Goal: Information Seeking & Learning: Learn about a topic

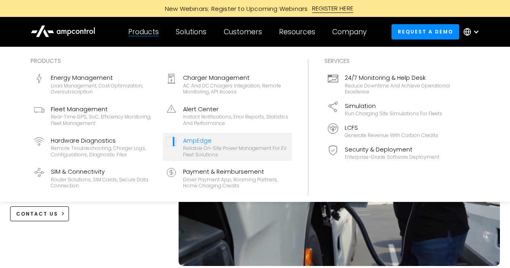
click at [200, 145] on div "Reliable On-site Power Management for EV Fleet Solutions" at bounding box center [236, 151] width 106 height 13
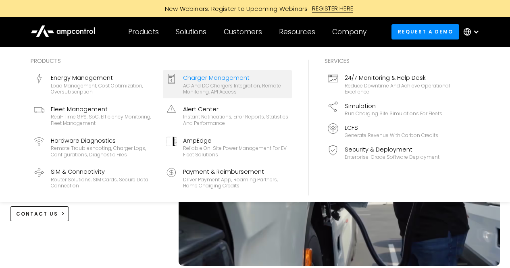
click at [210, 80] on div "Charger Management" at bounding box center [236, 77] width 106 height 9
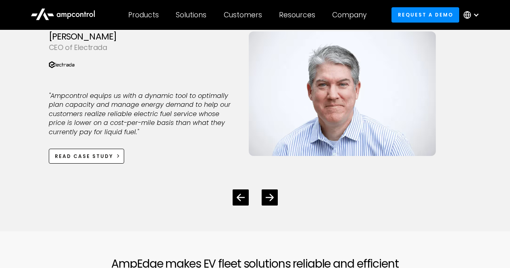
scroll to position [2259, 0]
click at [269, 199] on icon "Next slide" at bounding box center [270, 198] width 8 height 8
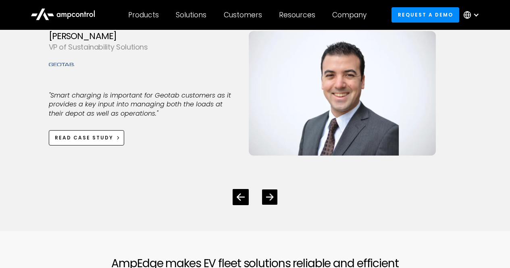
click at [269, 199] on icon "Next slide" at bounding box center [270, 198] width 8 height 8
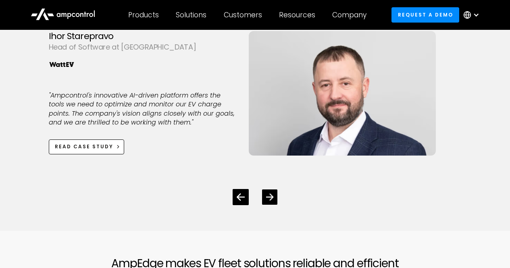
click at [269, 199] on icon "Next slide" at bounding box center [270, 198] width 8 height 8
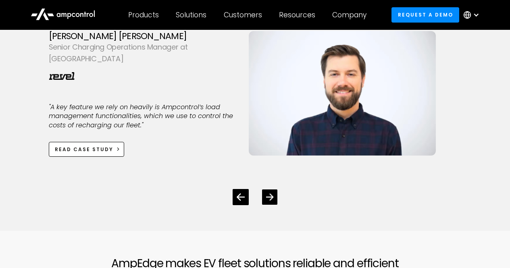
click at [269, 199] on icon "Next slide" at bounding box center [270, 198] width 8 height 8
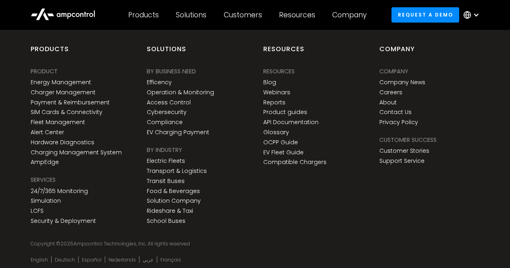
scroll to position [3187, 0]
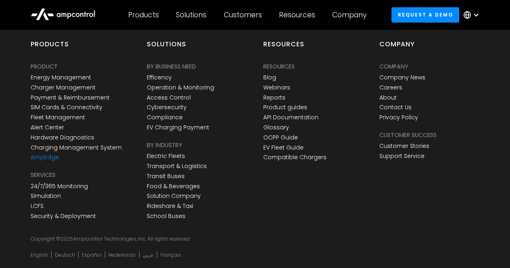
click at [49, 158] on link "AmpEdge" at bounding box center [45, 157] width 28 height 7
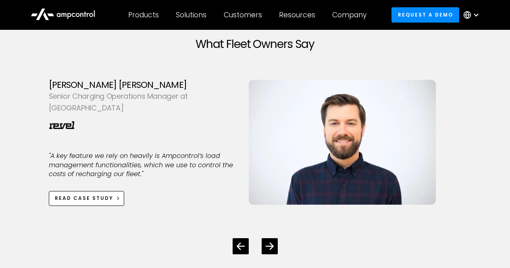
scroll to position [2179, 0]
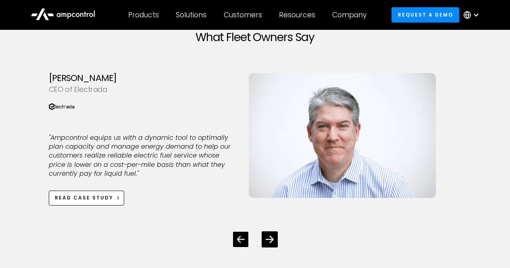
click at [235, 247] on div "Previous slide" at bounding box center [240, 239] width 15 height 15
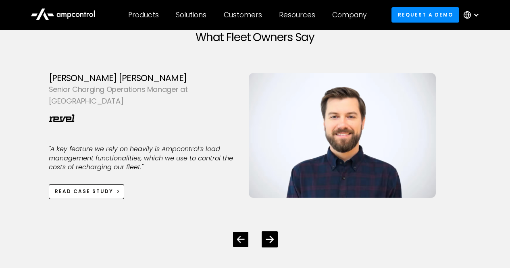
click at [239, 244] on div "Previous slide" at bounding box center [241, 240] width 8 height 8
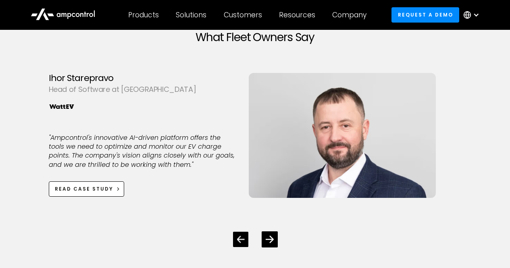
click at [239, 244] on div "Previous slide" at bounding box center [241, 240] width 8 height 8
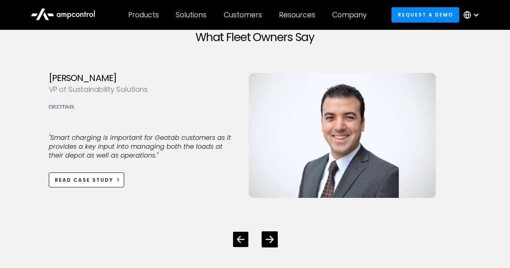
click at [239, 244] on div "Previous slide" at bounding box center [241, 240] width 8 height 8
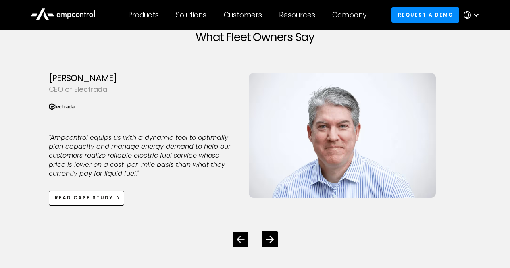
click at [239, 244] on div "Previous slide" at bounding box center [241, 240] width 8 height 8
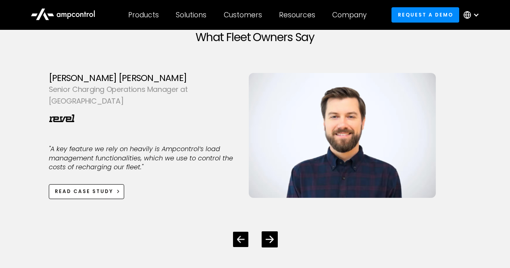
click at [239, 244] on div "Previous slide" at bounding box center [241, 240] width 8 height 8
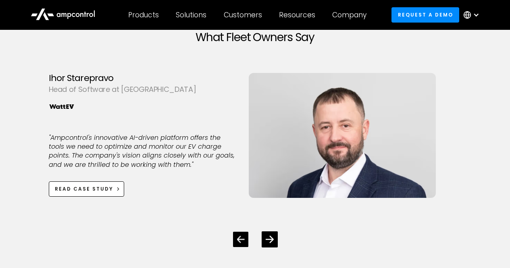
click at [239, 244] on div "Previous slide" at bounding box center [241, 240] width 8 height 8
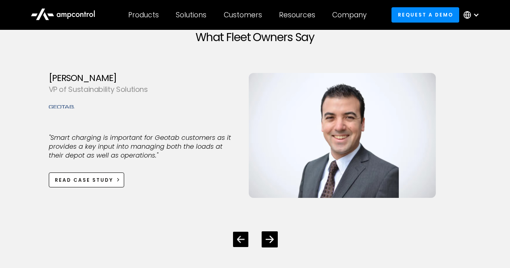
click at [239, 244] on div "Previous slide" at bounding box center [241, 240] width 8 height 8
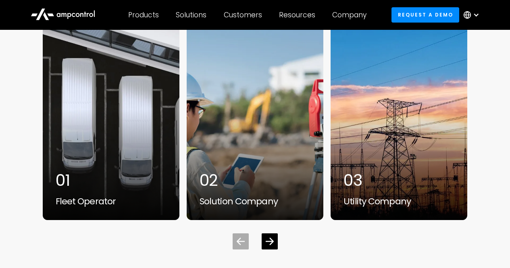
scroll to position [2501, 0]
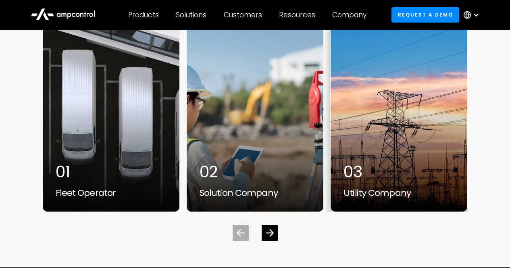
click at [356, 182] on div "03" at bounding box center [399, 171] width 111 height 19
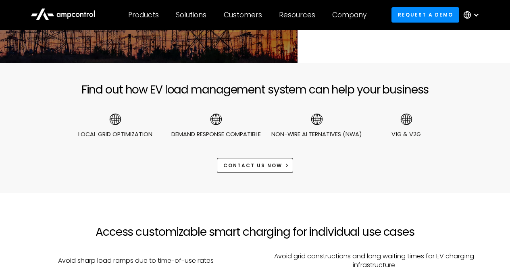
scroll to position [161, 0]
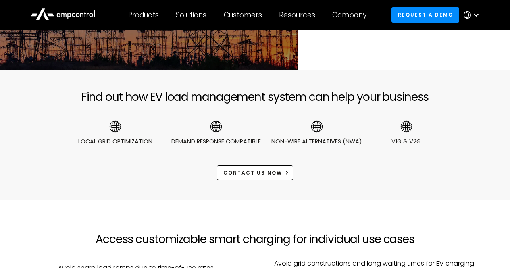
click at [405, 128] on img at bounding box center [406, 126] width 13 height 13
click at [405, 127] on img at bounding box center [406, 126] width 13 height 13
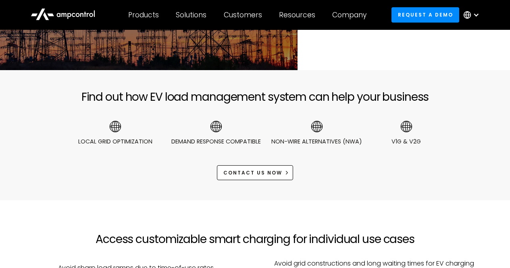
click at [405, 127] on img at bounding box center [406, 126] width 13 height 13
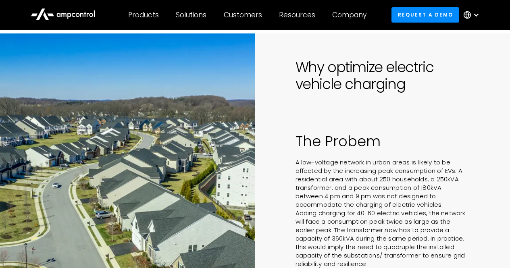
scroll to position [484, 0]
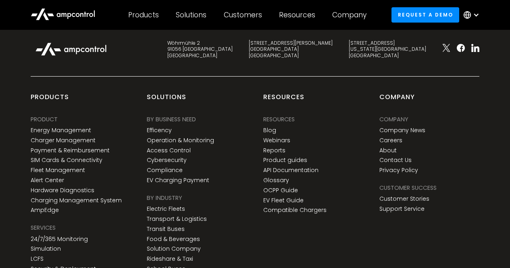
scroll to position [3213, 0]
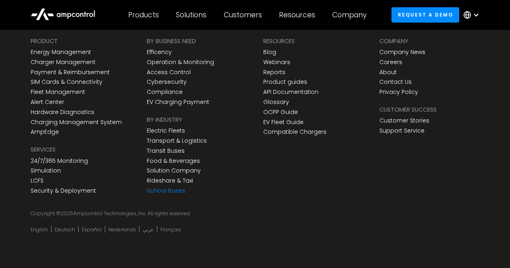
click at [166, 194] on link "School Buses" at bounding box center [166, 191] width 39 height 7
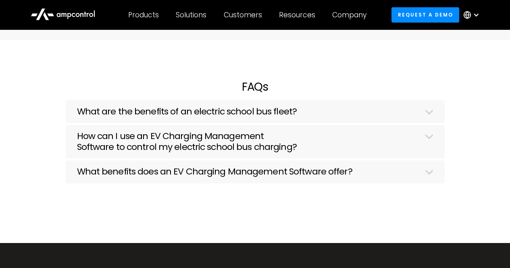
scroll to position [2138, 0]
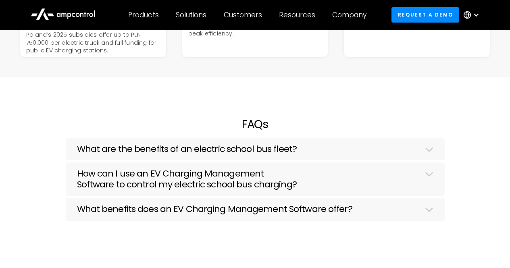
click at [295, 213] on h3 "What benefits does an EV Charging Management Software offer?" at bounding box center [215, 209] width 276 height 10
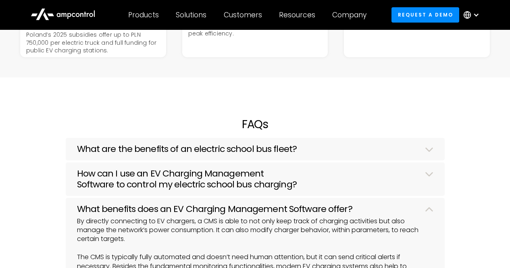
scroll to position [2179, 0]
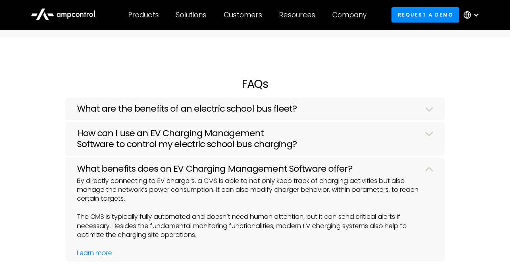
click at [229, 172] on h3 "What benefits does an EV Charging Management Software offer?" at bounding box center [215, 169] width 276 height 10
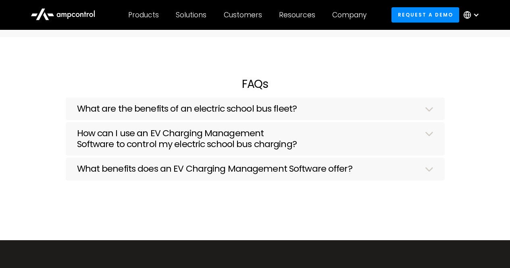
click at [228, 145] on h3 "How can I use an EV Charging Management Software to control my electric school …" at bounding box center [246, 138] width 338 height 21
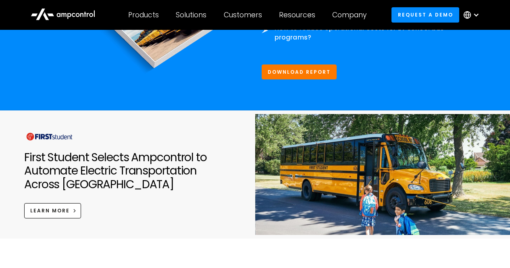
scroll to position [524, 0]
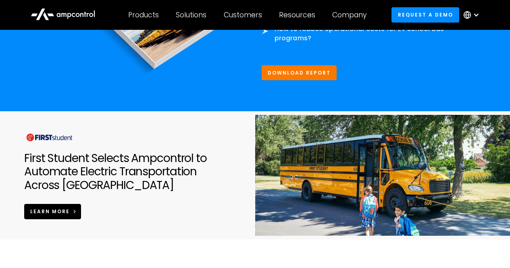
click at [48, 210] on span "learn more" at bounding box center [50, 211] width 40 height 7
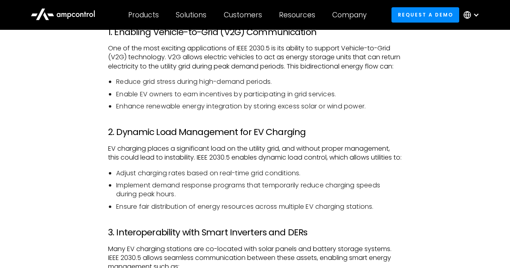
scroll to position [847, 0]
